Goal: Task Accomplishment & Management: Manage account settings

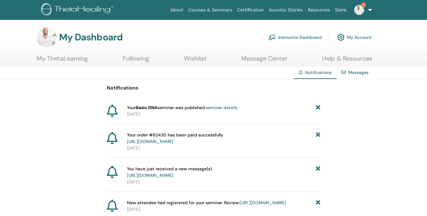
click at [296, 37] on link "Instructor Dashboard" at bounding box center [294, 37] width 53 height 14
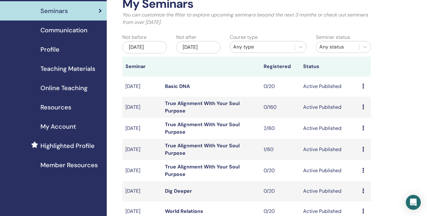
scroll to position [39, 0]
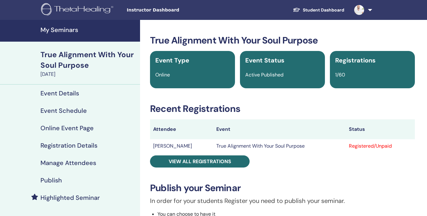
click at [61, 126] on h4 "Online Event Page" at bounding box center [66, 127] width 53 height 7
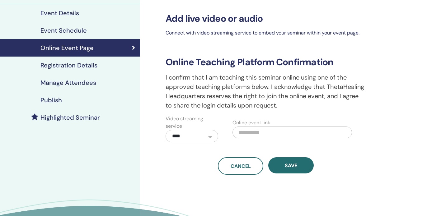
scroll to position [77, 0]
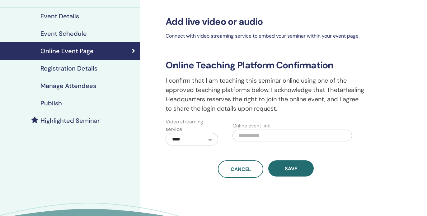
click at [70, 31] on h4 "Event Schedule" at bounding box center [63, 33] width 46 height 7
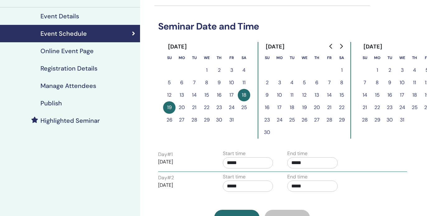
click at [68, 19] on h4 "Event Details" at bounding box center [59, 15] width 39 height 7
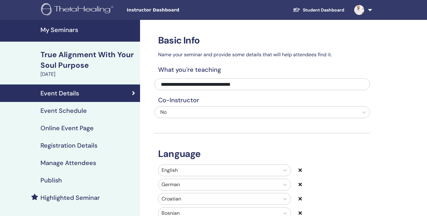
click at [66, 162] on h4 "Manage Attendees" at bounding box center [68, 162] width 56 height 7
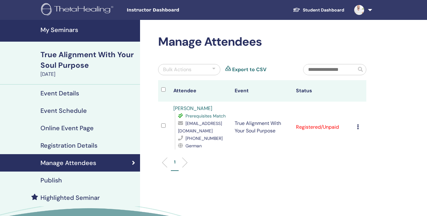
click at [248, 69] on link "Export to CSV" at bounding box center [249, 69] width 34 height 7
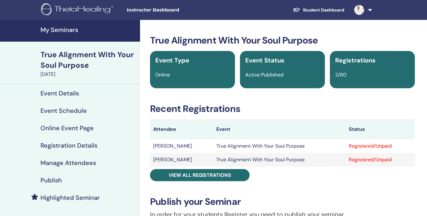
click at [59, 98] on link "Event Details" at bounding box center [70, 93] width 140 height 17
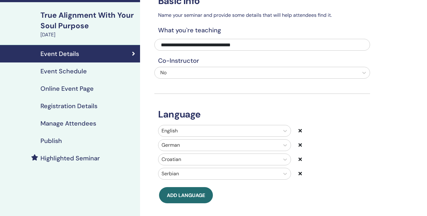
scroll to position [41, 0]
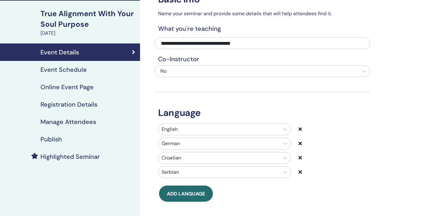
click at [67, 155] on h4 "Highlighted Seminar" at bounding box center [69, 156] width 59 height 7
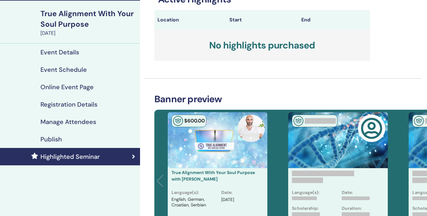
click at [66, 123] on h4 "Manage Attendees" at bounding box center [68, 121] width 56 height 7
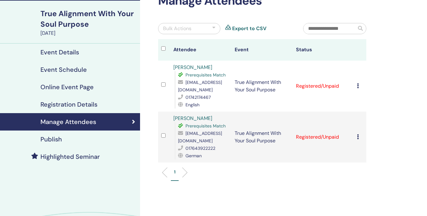
click at [253, 29] on link "Export to CSV" at bounding box center [249, 28] width 34 height 7
